Goal: Transaction & Acquisition: Purchase product/service

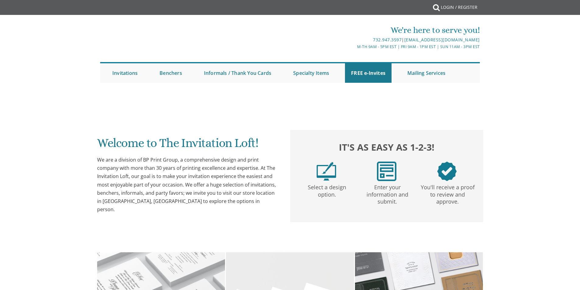
click at [0, 0] on link "Bar Mitzvah" at bounding box center [0, 0] width 0 height 0
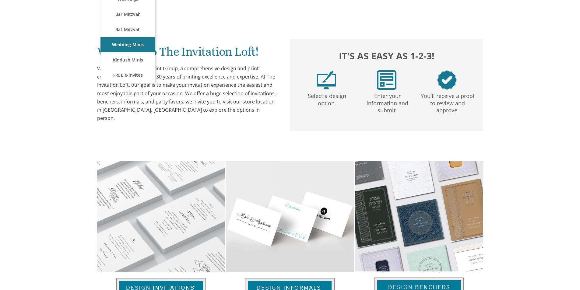
click at [130, 72] on div "We are a division of BP Print Group, a comprehensive design and print company w…" at bounding box center [187, 94] width 181 height 58
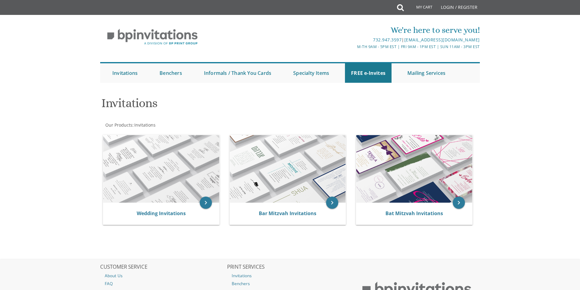
click at [128, 105] on h1 "Invitations" at bounding box center [225, 106] width 248 height 18
click at [127, 75] on link "Invitations" at bounding box center [124, 72] width 37 height 19
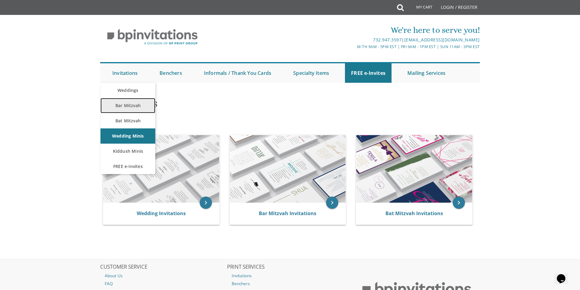
click at [132, 104] on link "Bar Mitzvah" at bounding box center [127, 105] width 55 height 15
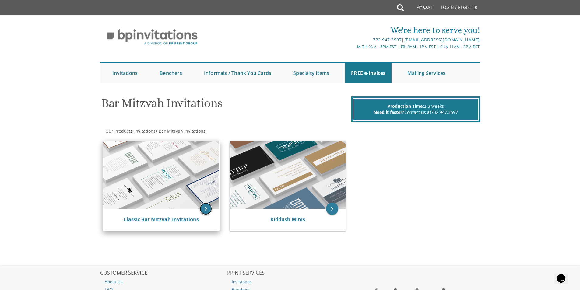
click at [205, 208] on icon "keyboard_arrow_right" at bounding box center [206, 209] width 12 height 12
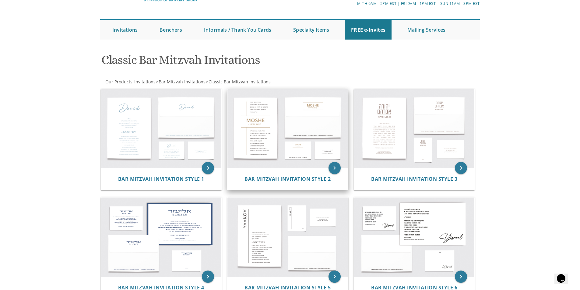
scroll to position [30, 0]
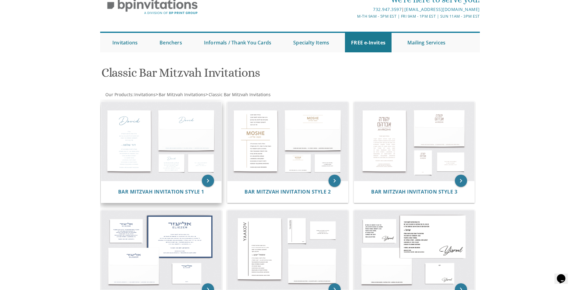
click at [195, 125] on img at bounding box center [161, 141] width 121 height 79
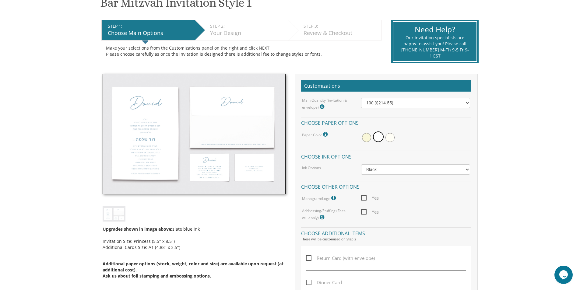
scroll to position [122, 0]
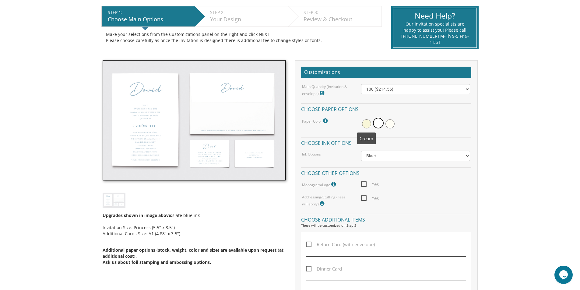
click at [369, 123] on span at bounding box center [366, 123] width 9 height 9
click at [378, 122] on span at bounding box center [379, 123] width 9 height 9
click at [387, 152] on select "Black Colored Ink ($65.00) Black + One Color ($100.00) Two Colors ($137.95)" at bounding box center [415, 156] width 109 height 10
select select "Black + One Color"
click at [361, 151] on select "Black Colored Ink ($65.00) Black + One Color ($100.00) Two Colors ($137.95)" at bounding box center [415, 156] width 109 height 10
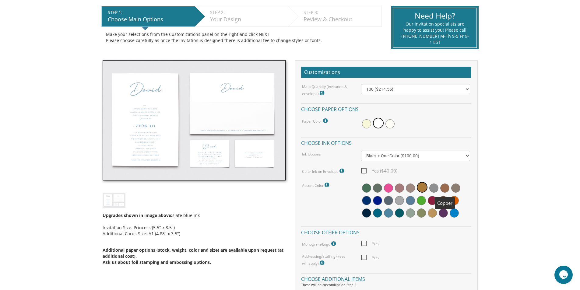
click at [445, 190] on span at bounding box center [444, 188] width 9 height 9
click at [427, 171] on div "Yes ($40.00)" at bounding box center [416, 171] width 118 height 8
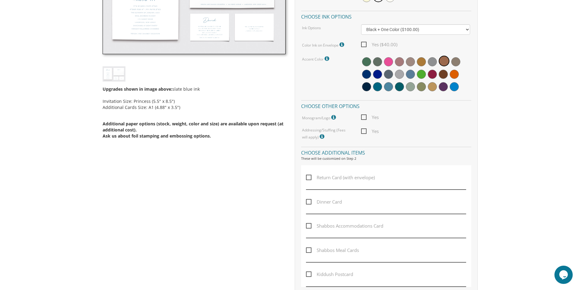
scroll to position [274, 0]
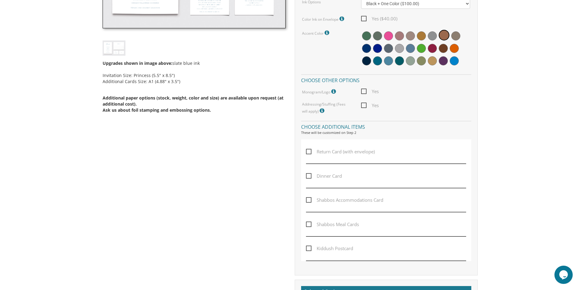
click at [311, 152] on span "Return Card (with envelope)" at bounding box center [340, 152] width 69 height 8
click at [310, 152] on input "Return Card (with envelope)" at bounding box center [308, 151] width 4 height 4
checkbox input "true"
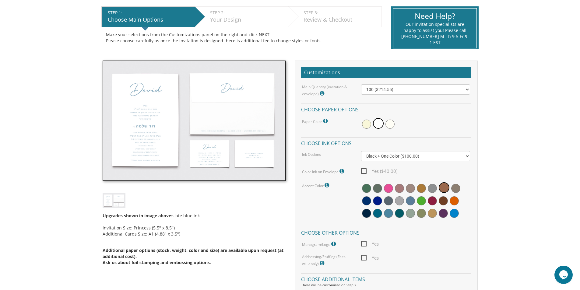
scroll to position [91, 0]
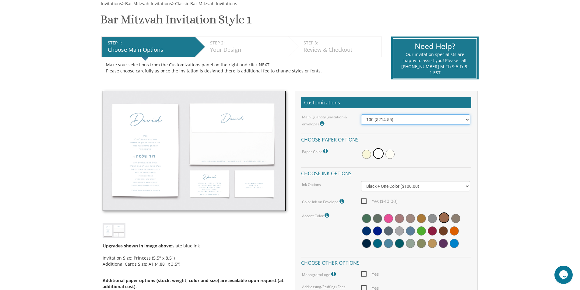
click at [381, 122] on select "100 ($214.55) 200 ($254.60) 300 ($294.25) 400 ($333.55) 500 ($373.90) 600 ($413…" at bounding box center [415, 119] width 109 height 10
select select "200"
click at [361, 114] on select "100 ($214.55) 200 ($254.60) 300 ($294.25) 400 ($333.55) 500 ($373.90) 600 ($413…" at bounding box center [415, 119] width 109 height 10
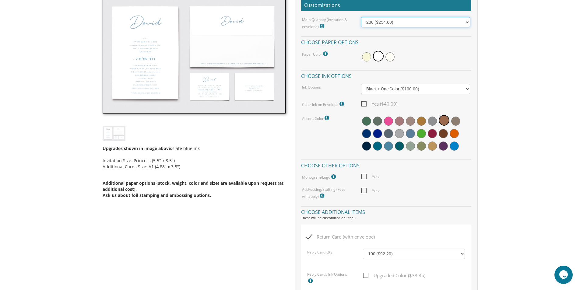
scroll to position [244, 0]
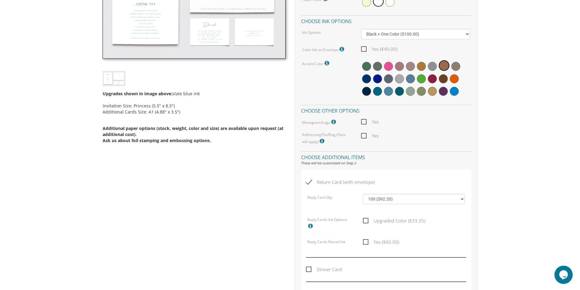
click at [309, 181] on span "Return Card (with envelope)" at bounding box center [340, 182] width 69 height 8
click at [309, 181] on input "Return Card (with envelope)" at bounding box center [308, 182] width 4 height 4
checkbox input "false"
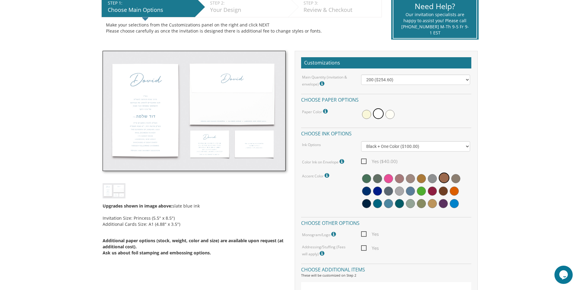
scroll to position [152, 0]
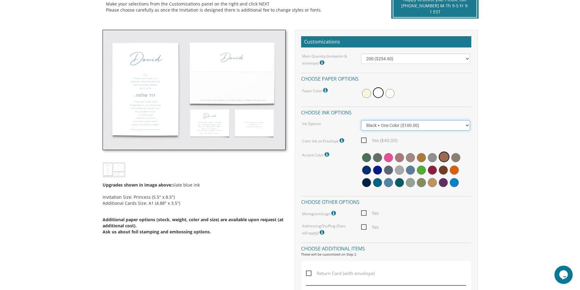
click at [397, 125] on select "Black Colored Ink ($65.00) Black + One Color ($100.00) Two Colors ($165.00)" at bounding box center [415, 125] width 109 height 10
select select "Black"
click at [361, 120] on select "Black Colored Ink ($65.00) Black + One Color ($100.00) Two Colors ($165.00)" at bounding box center [415, 125] width 109 height 10
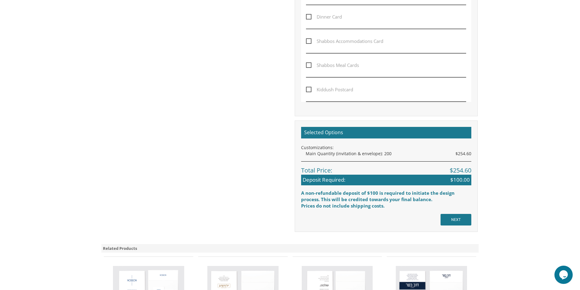
scroll to position [426, 0]
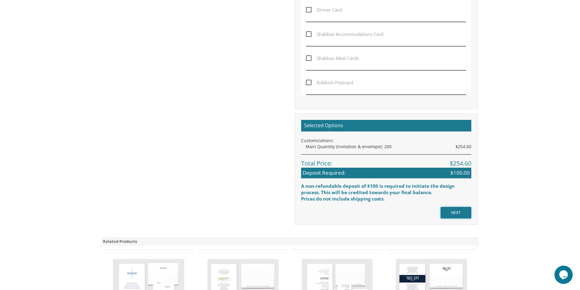
click at [456, 213] on input "NEXT" at bounding box center [456, 213] width 31 height 12
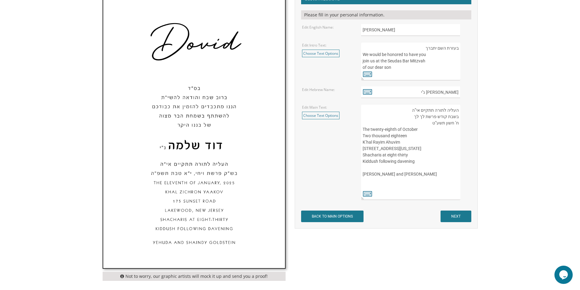
scroll to position [304, 0]
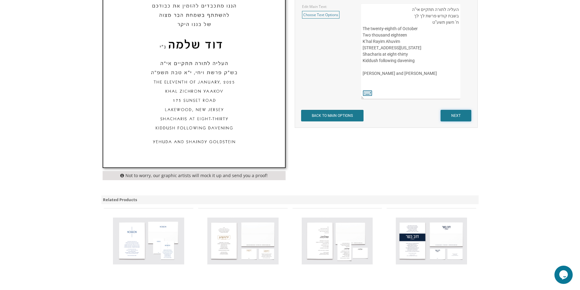
click at [456, 117] on input "NEXT" at bounding box center [456, 116] width 31 height 12
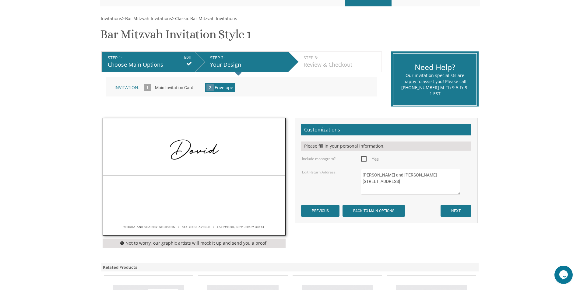
scroll to position [213, 0]
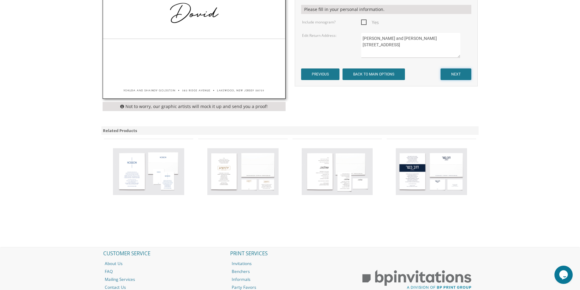
click at [465, 74] on input "NEXT" at bounding box center [456, 75] width 31 height 12
